Goal: Download file/media

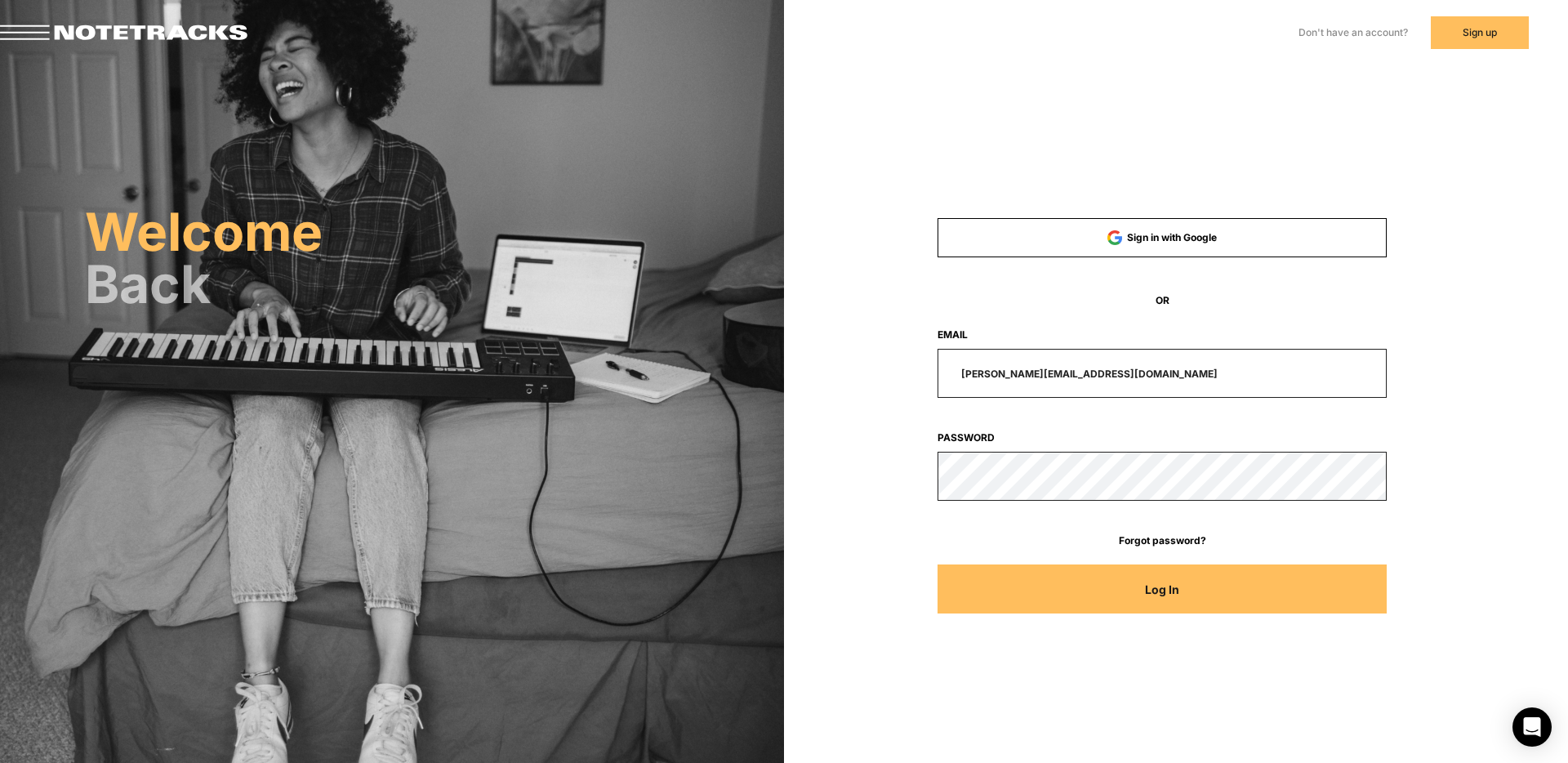
drag, startPoint x: 1121, startPoint y: 369, endPoint x: 913, endPoint y: 364, distance: 208.1
click at [913, 365] on div "[PERSON_NAME][EMAIL_ADDRESS][DOMAIN_NAME]" at bounding box center [1162, 372] width 599 height 49
type input "[EMAIL_ADDRESS][DOMAIN_NAME]"
click at [937, 564] on button "Log In" at bounding box center [1162, 588] width 450 height 49
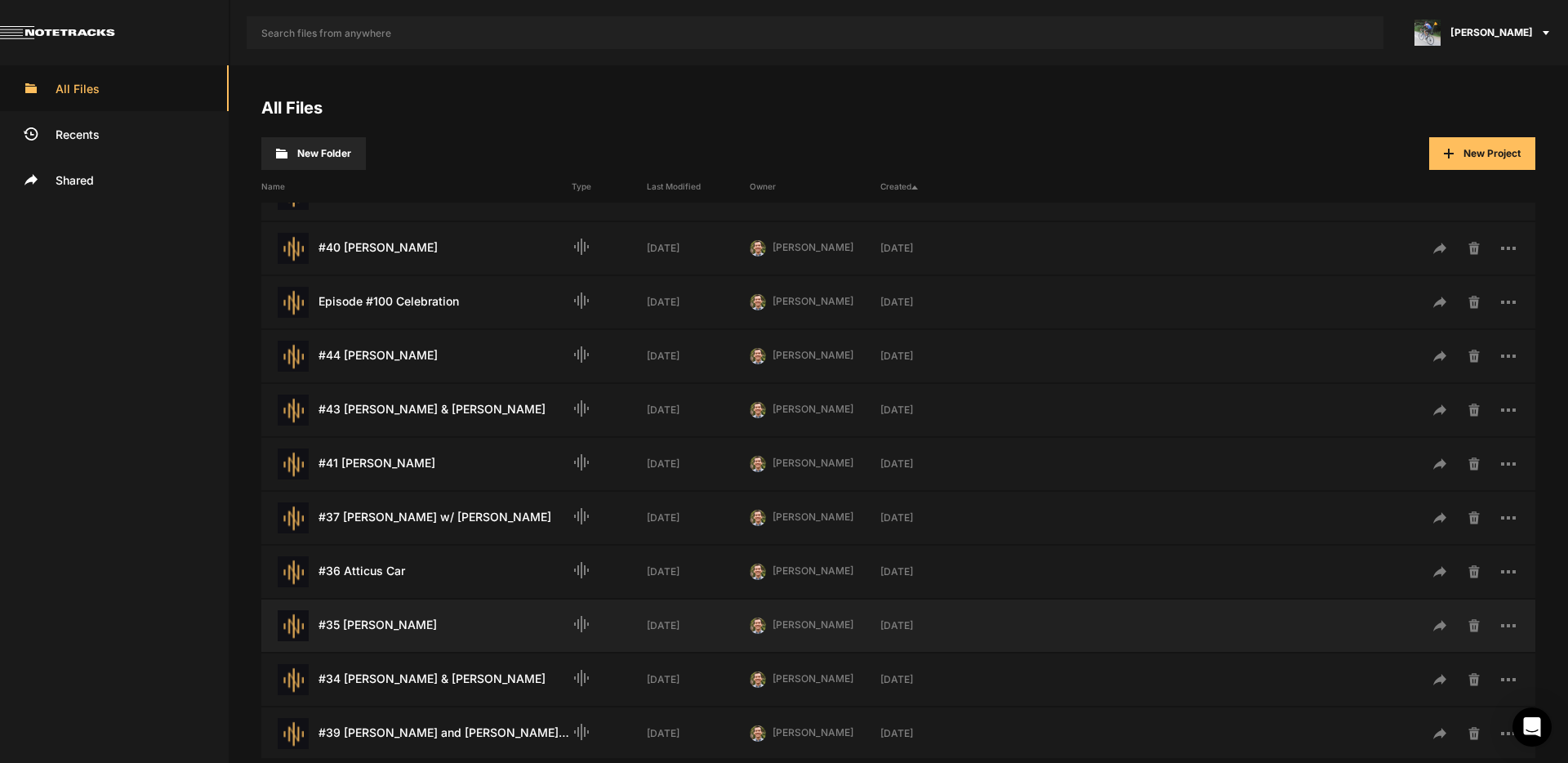
scroll to position [374, 0]
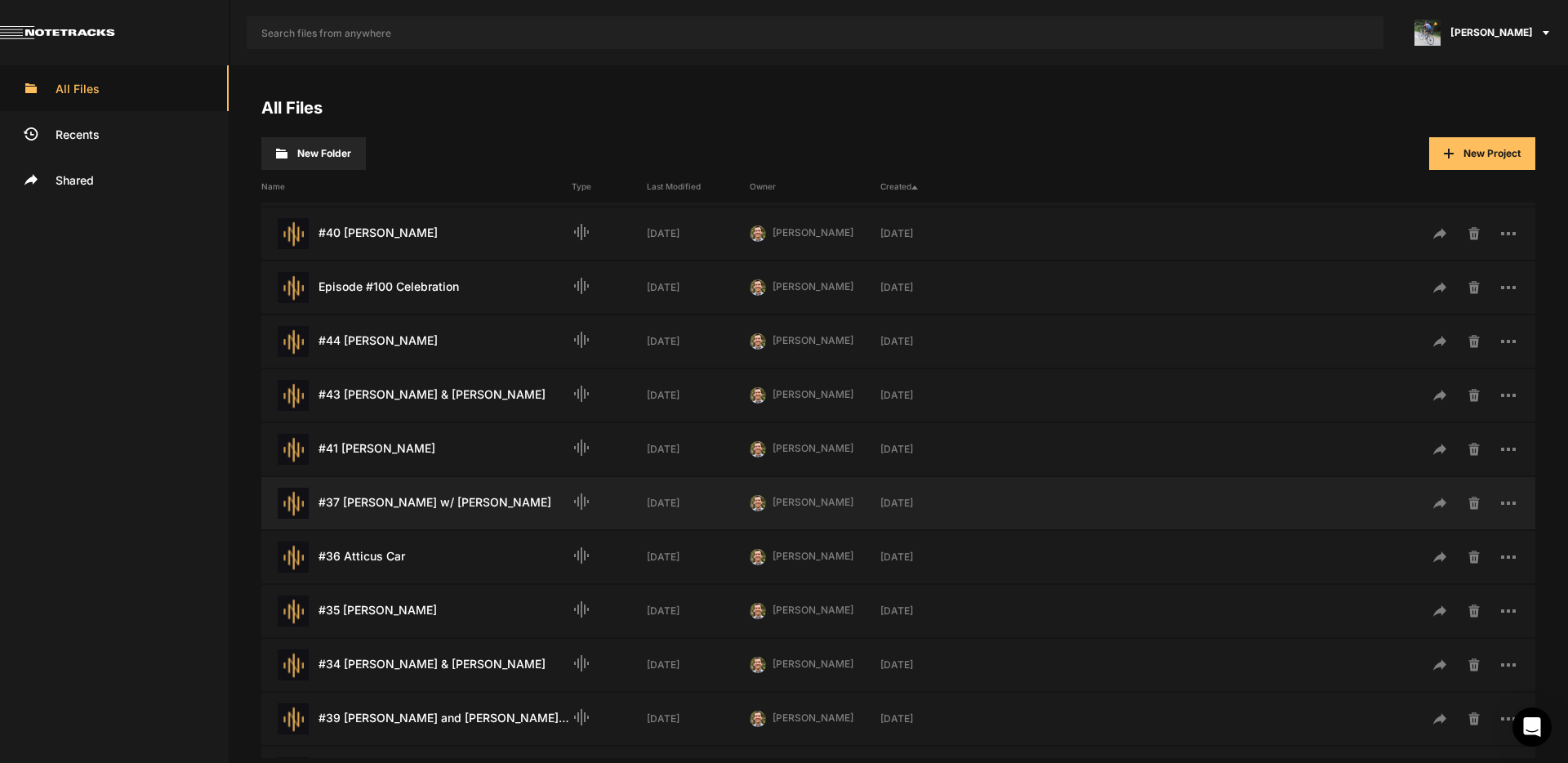
click at [487, 501] on div "#37 [PERSON_NAME] w/ [PERSON_NAME] Last Modified: [DATE]" at bounding box center [416, 503] width 310 height 31
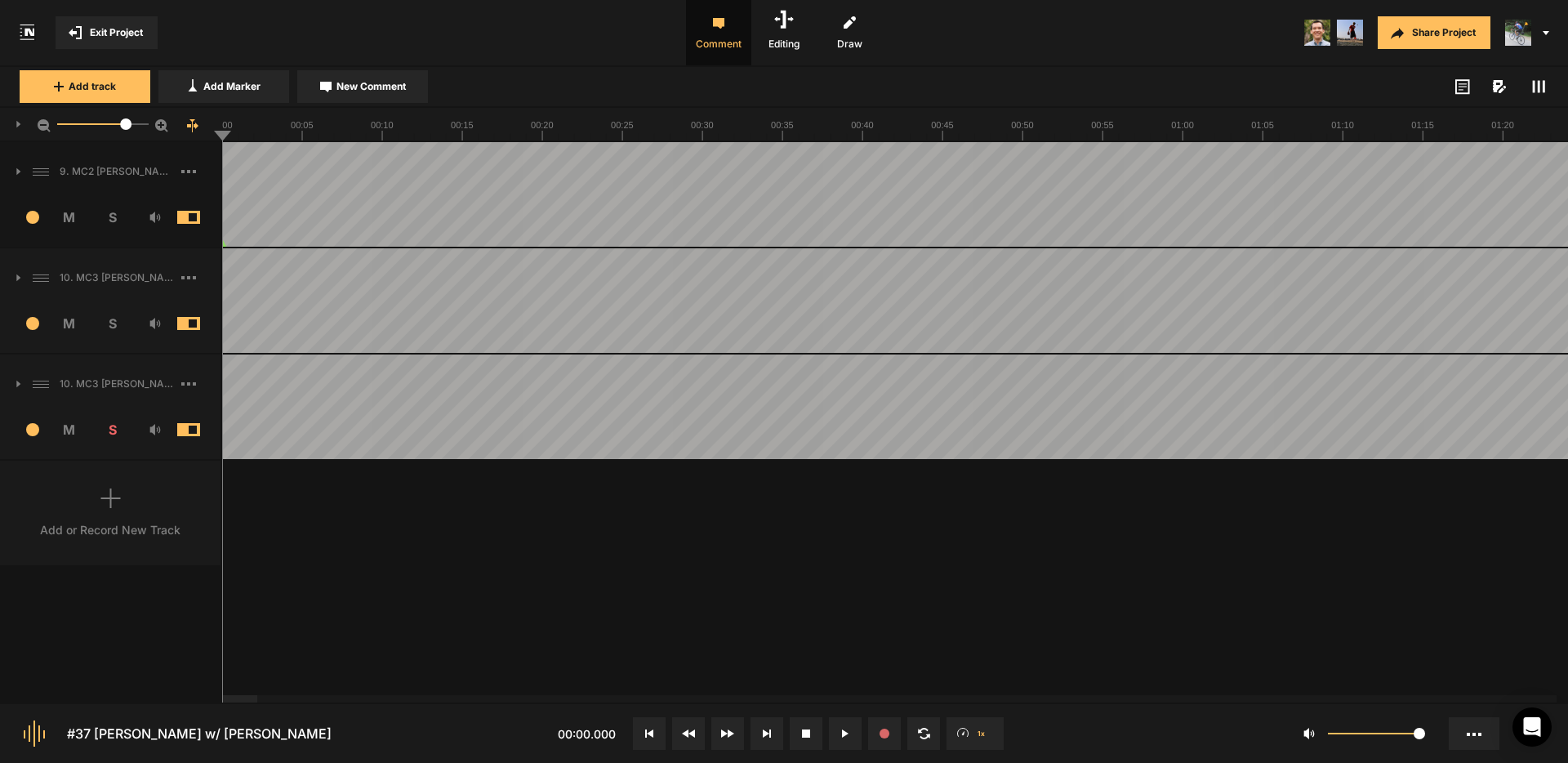
click at [182, 328] on span at bounding box center [201, 324] width 48 height 13
click at [185, 222] on span at bounding box center [201, 217] width 48 height 13
click at [191, 385] on icon at bounding box center [188, 383] width 14 height 3
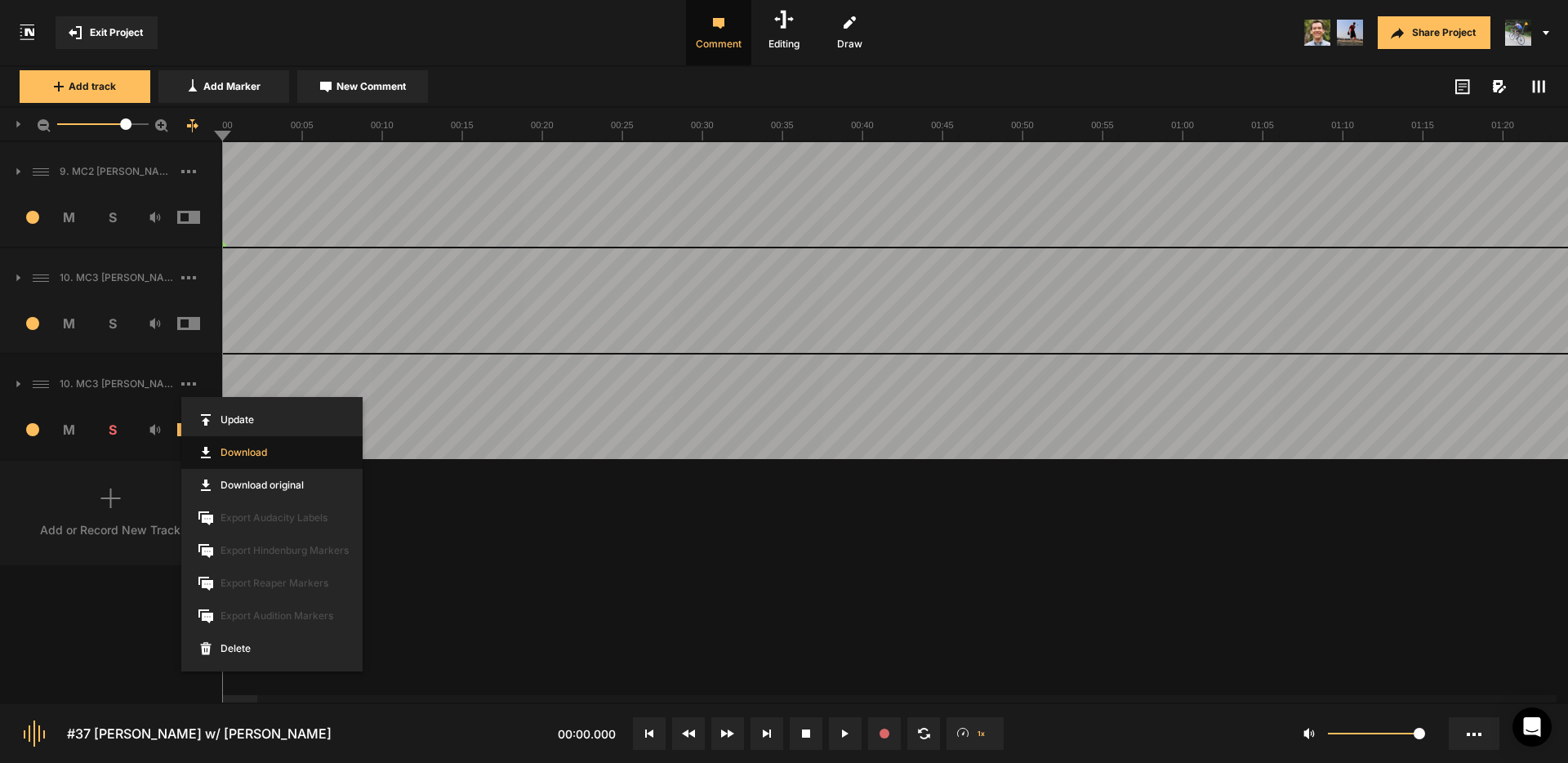
click at [253, 452] on link "Download" at bounding box center [271, 452] width 181 height 33
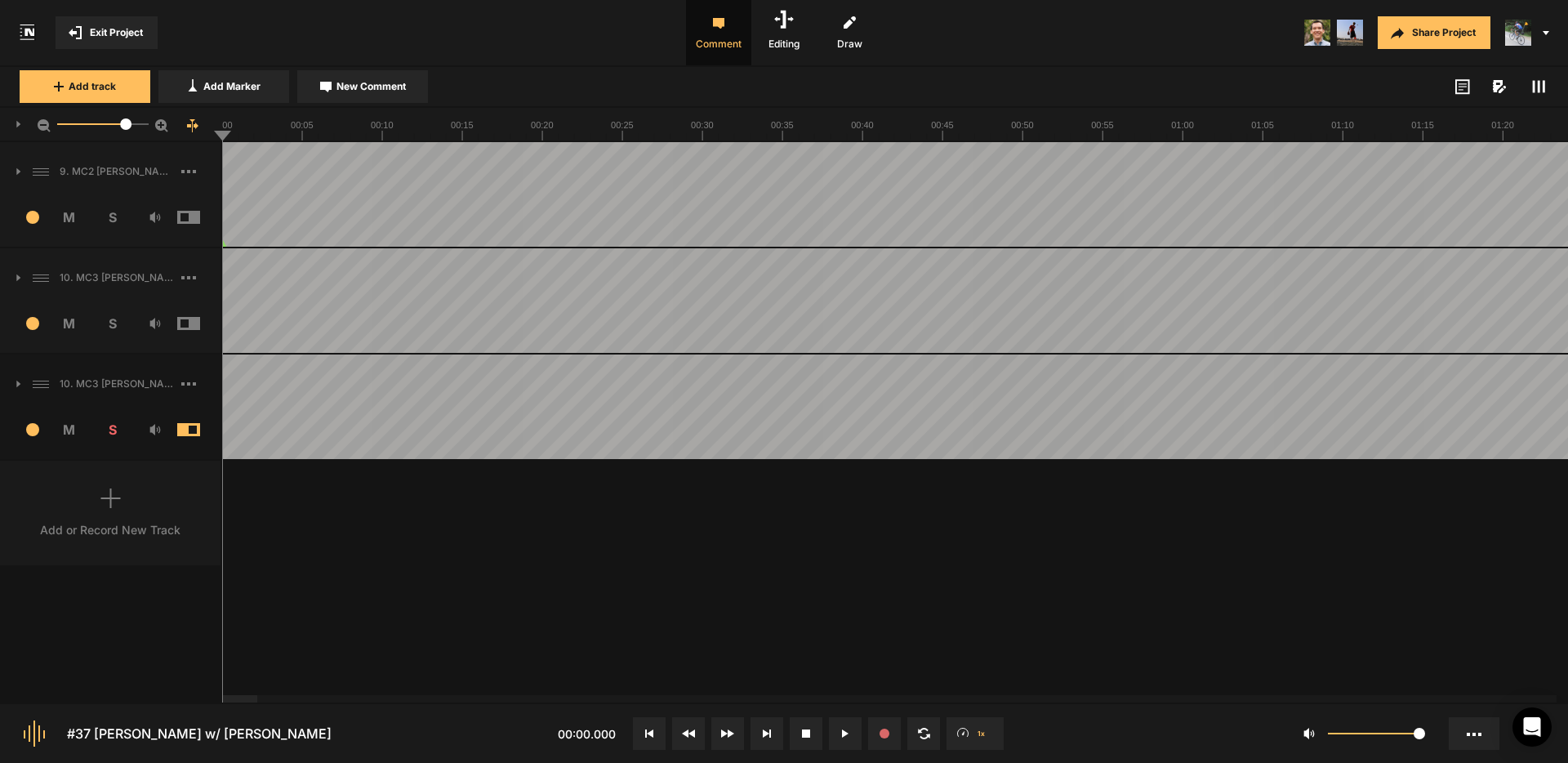
click at [188, 386] on span at bounding box center [200, 383] width 39 height 26
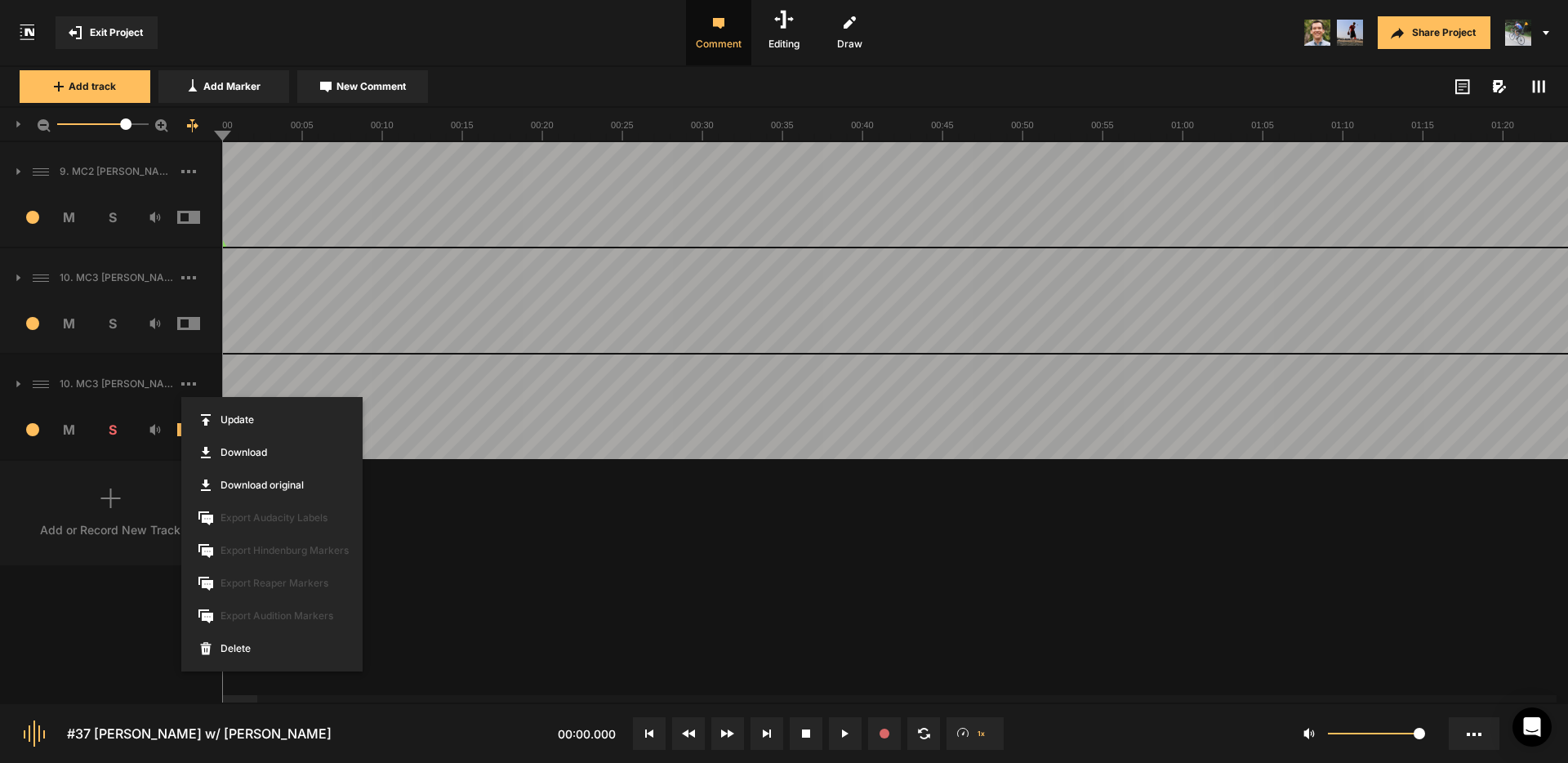
click at [254, 485] on link "Download original" at bounding box center [271, 485] width 181 height 33
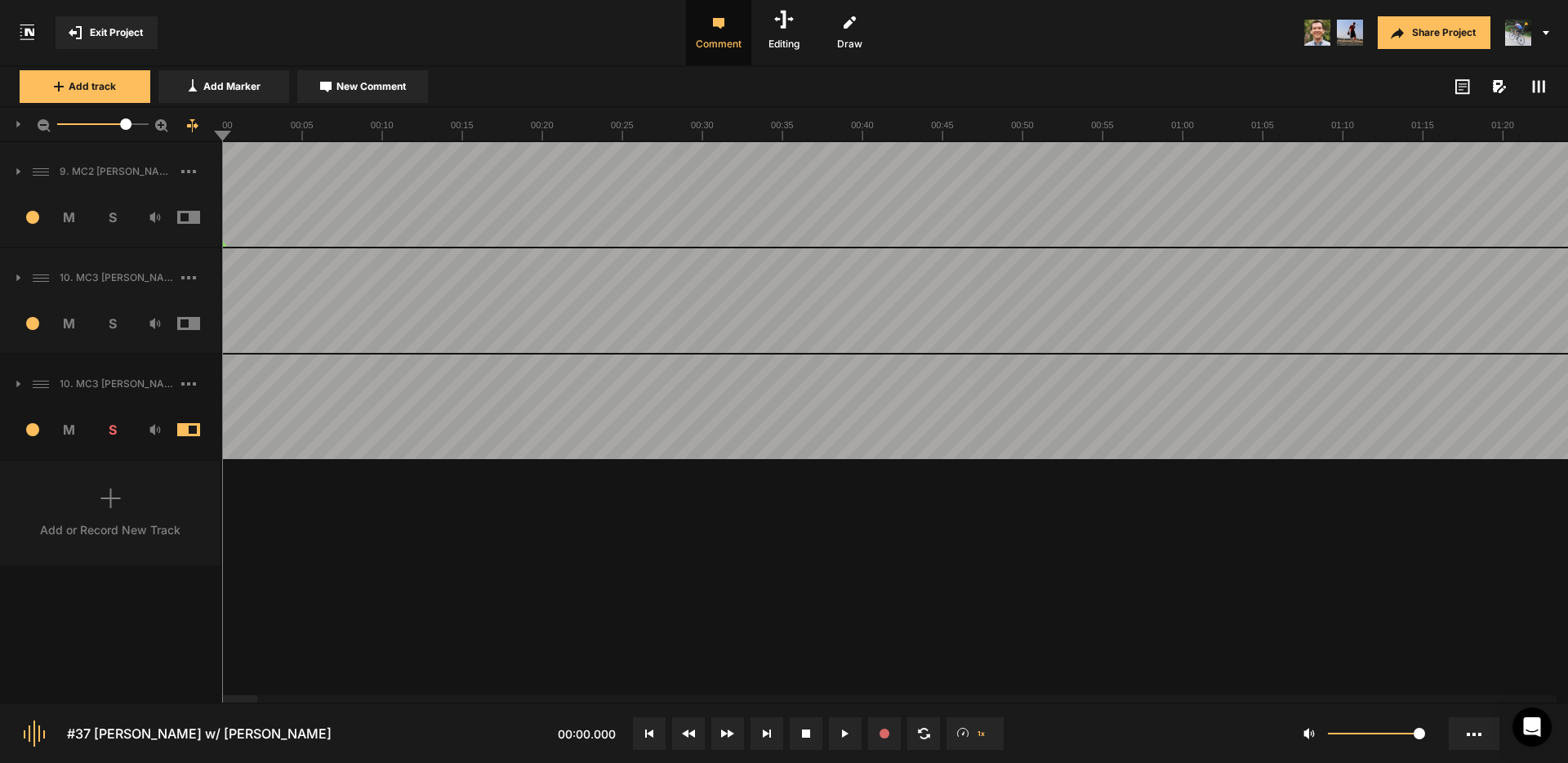
click at [106, 32] on span "Exit Project" at bounding box center [116, 32] width 53 height 14
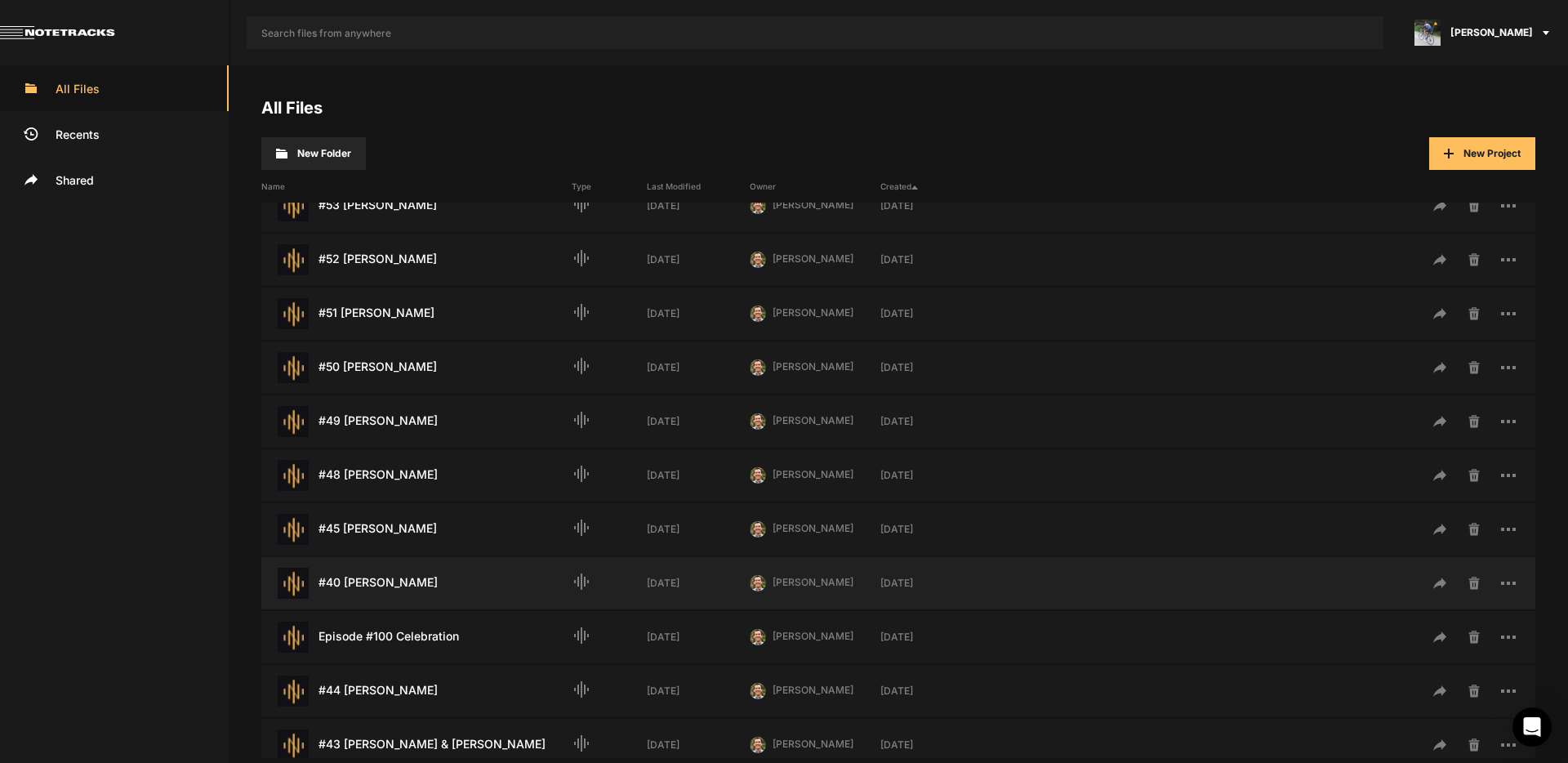
scroll to position [248, 0]
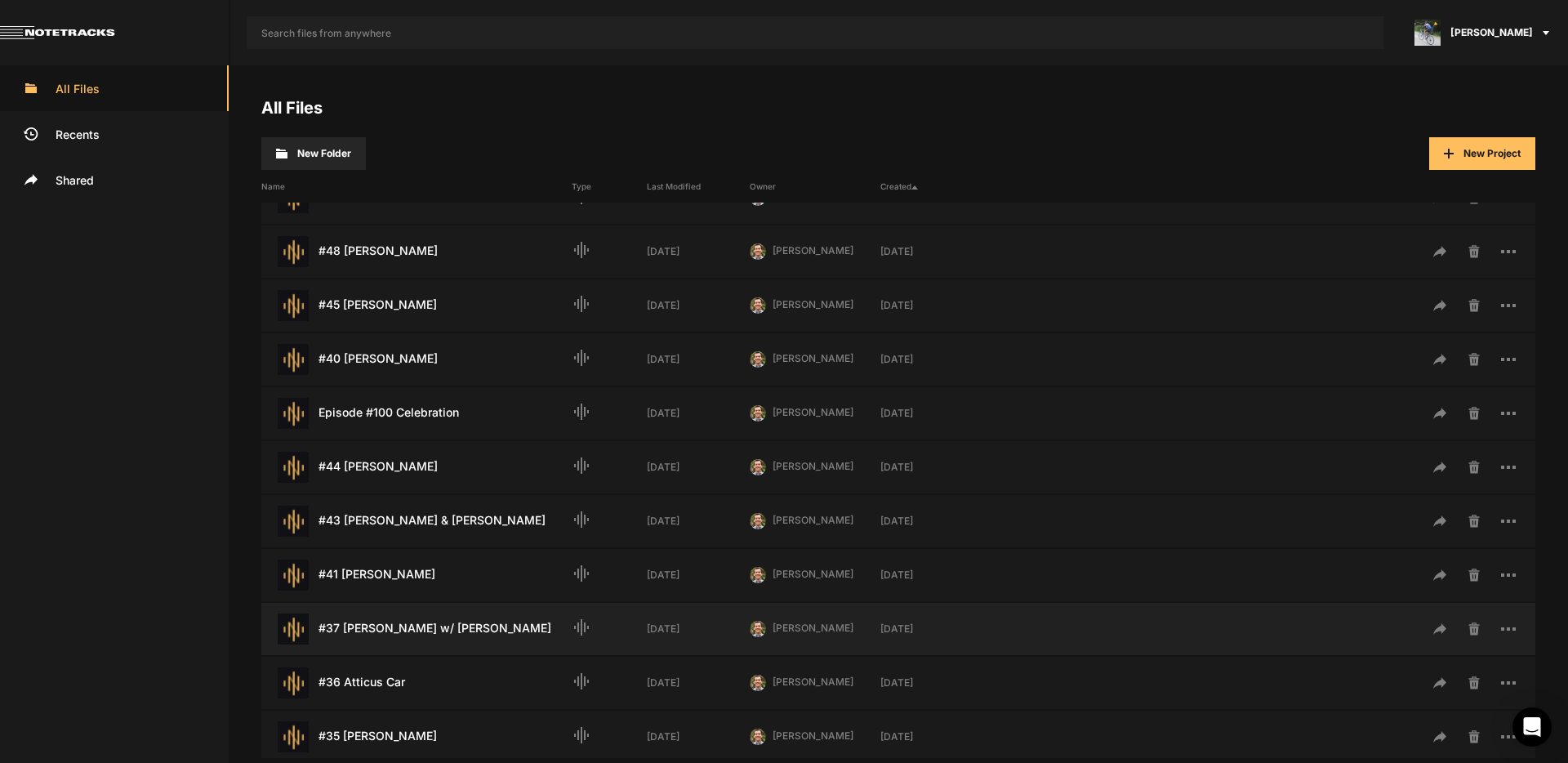
click at [455, 627] on div "#37 [PERSON_NAME] w/ [PERSON_NAME] Last Modified: [DATE]" at bounding box center [416, 629] width 310 height 31
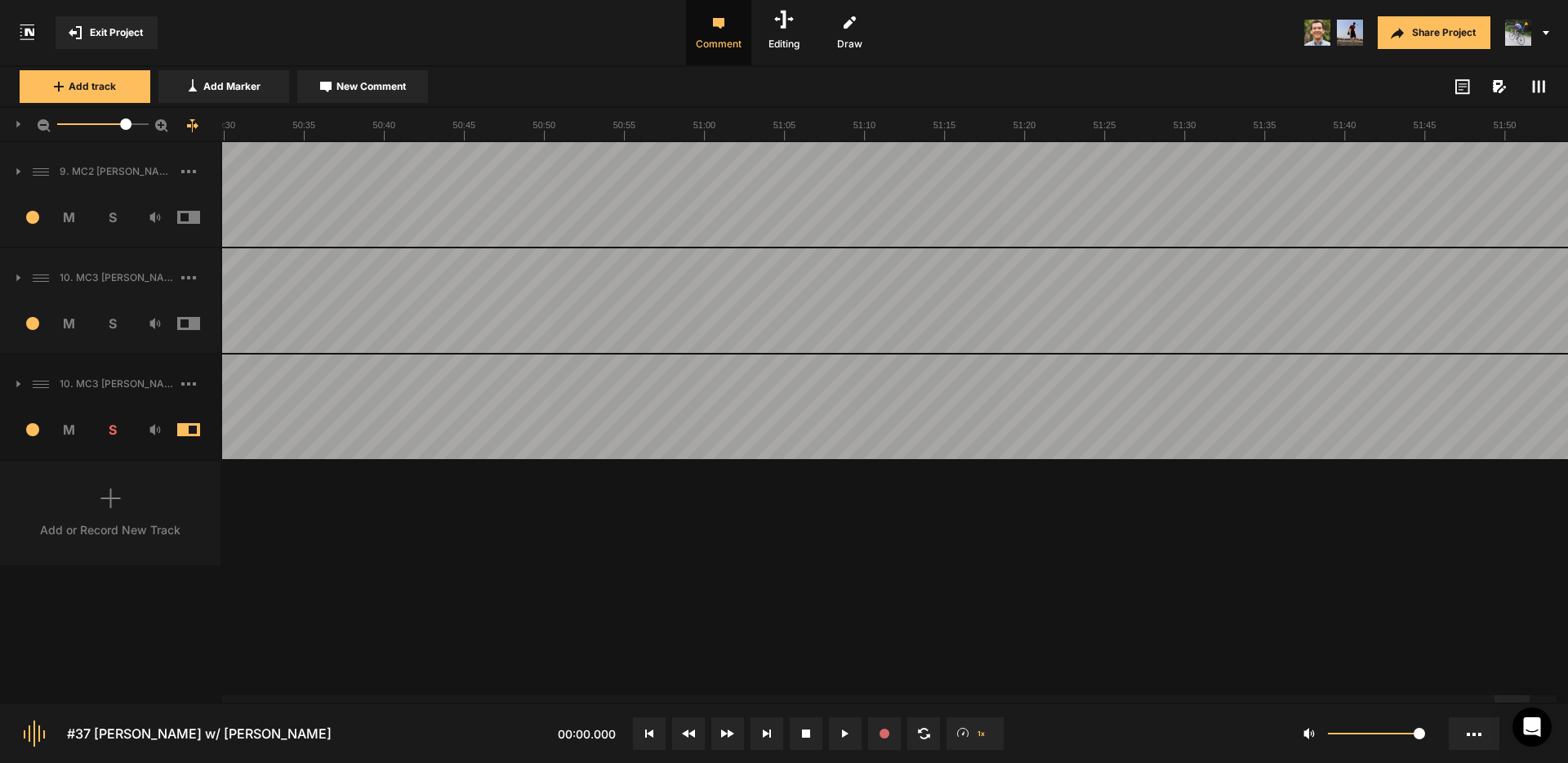
click at [1517, 695] on div at bounding box center [1512, 699] width 35 height 8
click at [1523, 35] on img at bounding box center [1517, 32] width 26 height 26
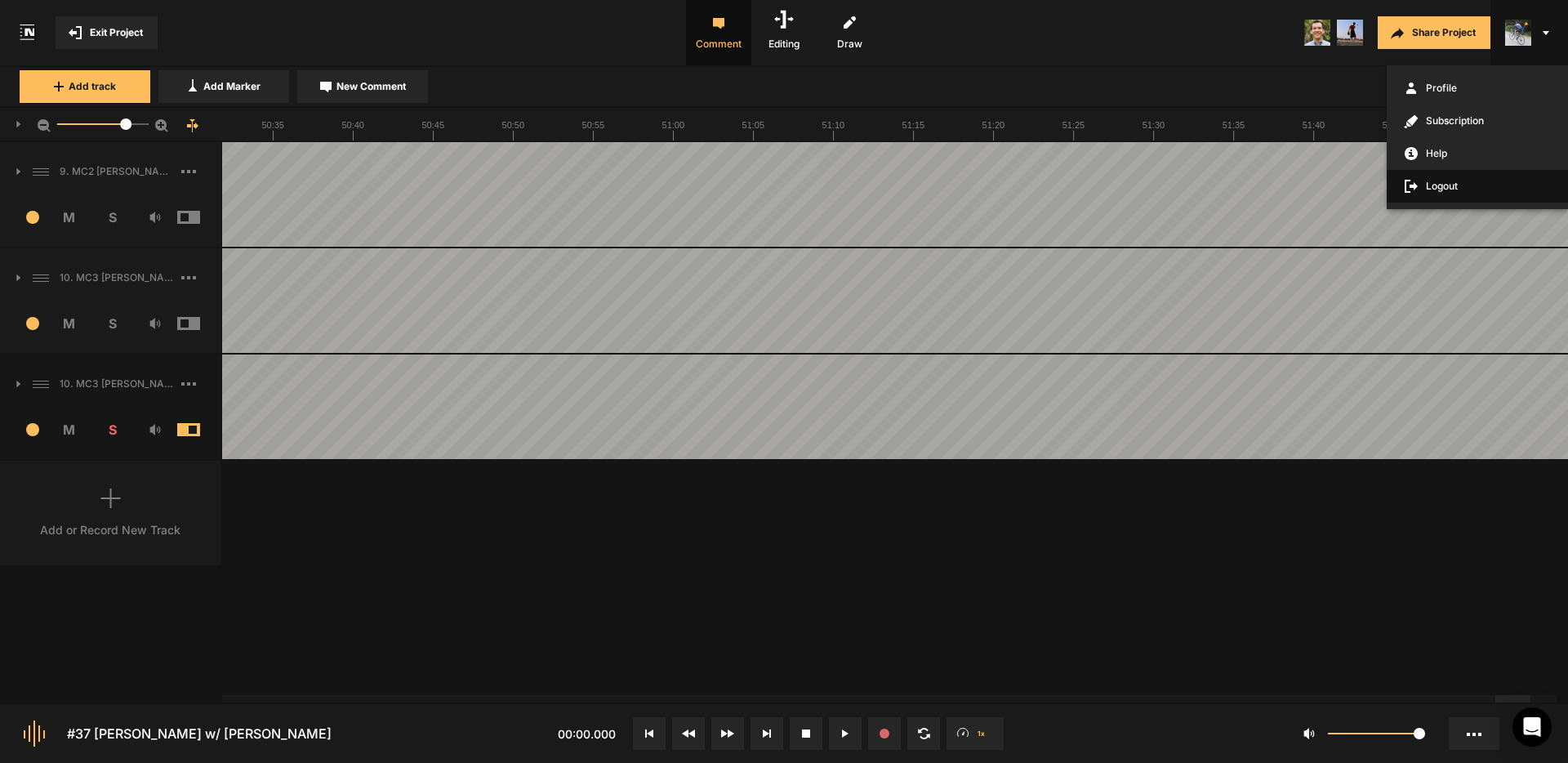
click at [1454, 184] on span "Logout" at bounding box center [1476, 186] width 181 height 33
